Goal: Information Seeking & Learning: Check status

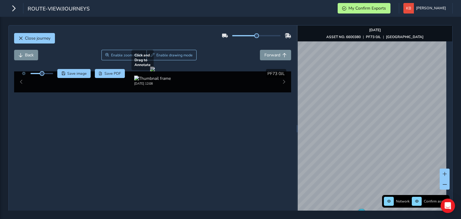
scroll to position [6, 0]
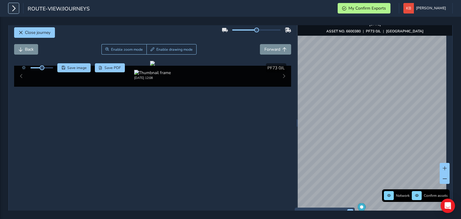
click at [13, 11] on icon "button" at bounding box center [14, 8] width 6 height 11
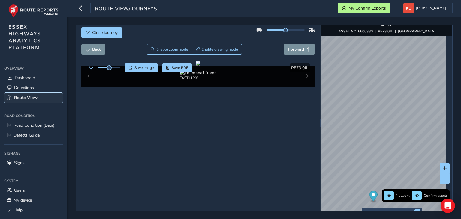
click at [30, 101] on link "Route View" at bounding box center [33, 98] width 59 height 10
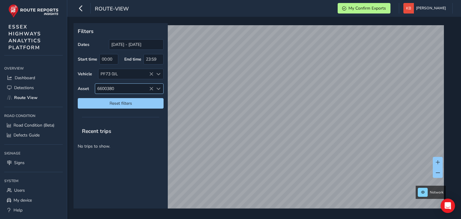
click at [127, 88] on span "6600380" at bounding box center [124, 89] width 58 height 10
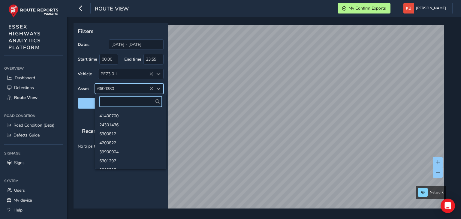
scroll to position [138669, 0]
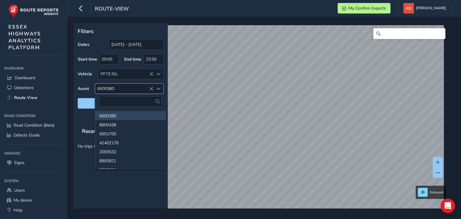
click at [119, 84] on span "6600380" at bounding box center [124, 89] width 58 height 10
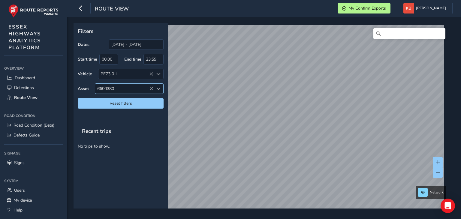
click at [119, 84] on span "6600380" at bounding box center [124, 89] width 58 height 10
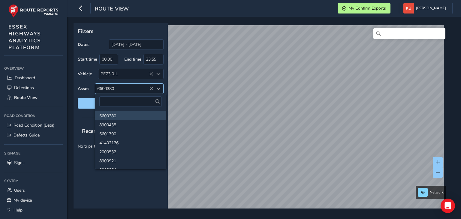
click at [148, 88] on span "6600380" at bounding box center [124, 89] width 58 height 10
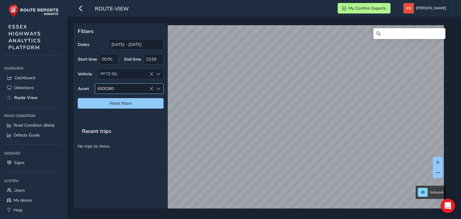
click at [149, 88] on span "6600380" at bounding box center [124, 89] width 58 height 10
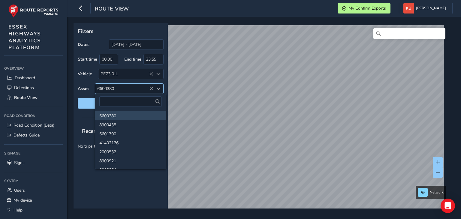
click at [153, 89] on icon at bounding box center [151, 89] width 4 height 4
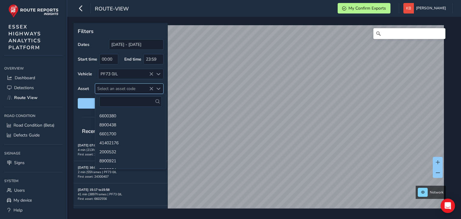
click at [153, 89] on icon at bounding box center [151, 89] width 4 height 4
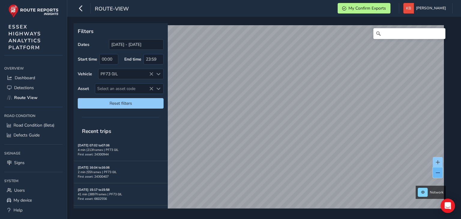
click at [439, 174] on span at bounding box center [438, 173] width 4 height 4
